Goal: Task Accomplishment & Management: Manage account settings

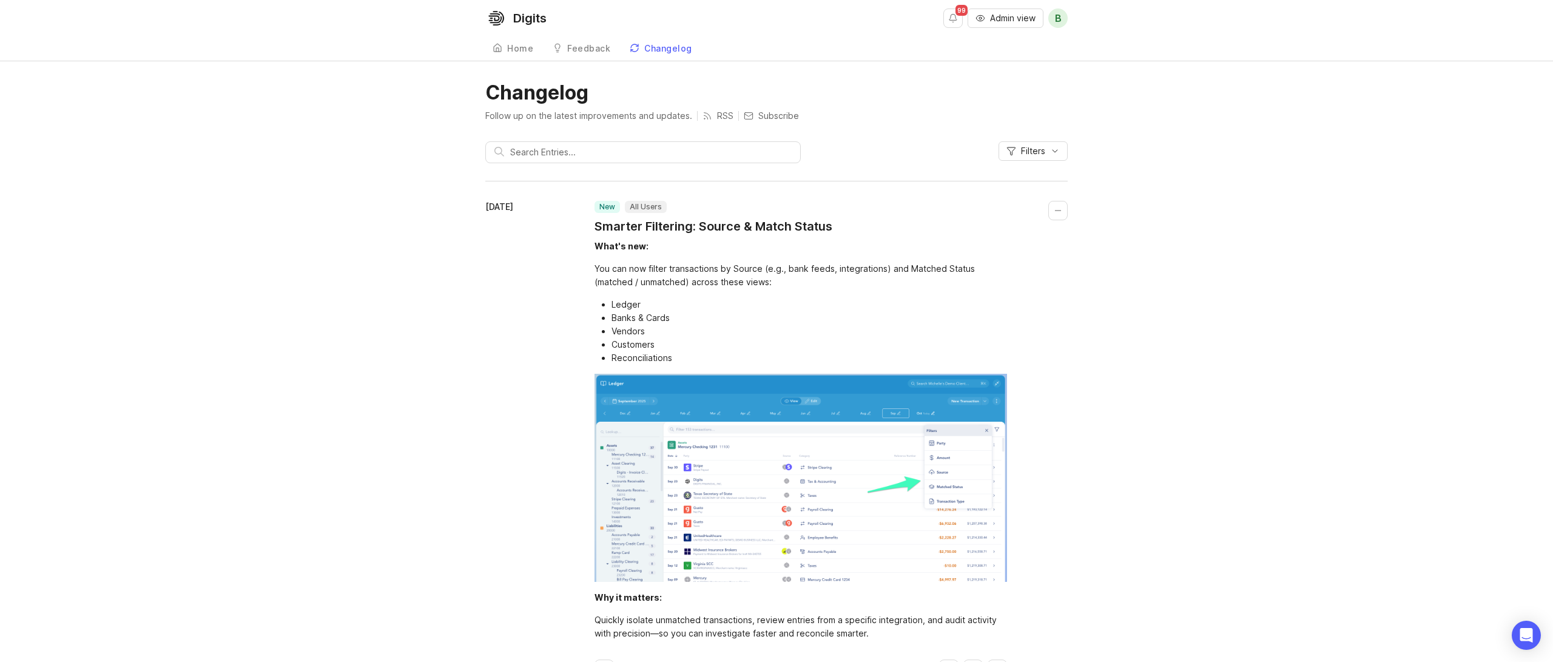
click at [1017, 16] on span "Admin view" at bounding box center [1012, 18] width 45 height 12
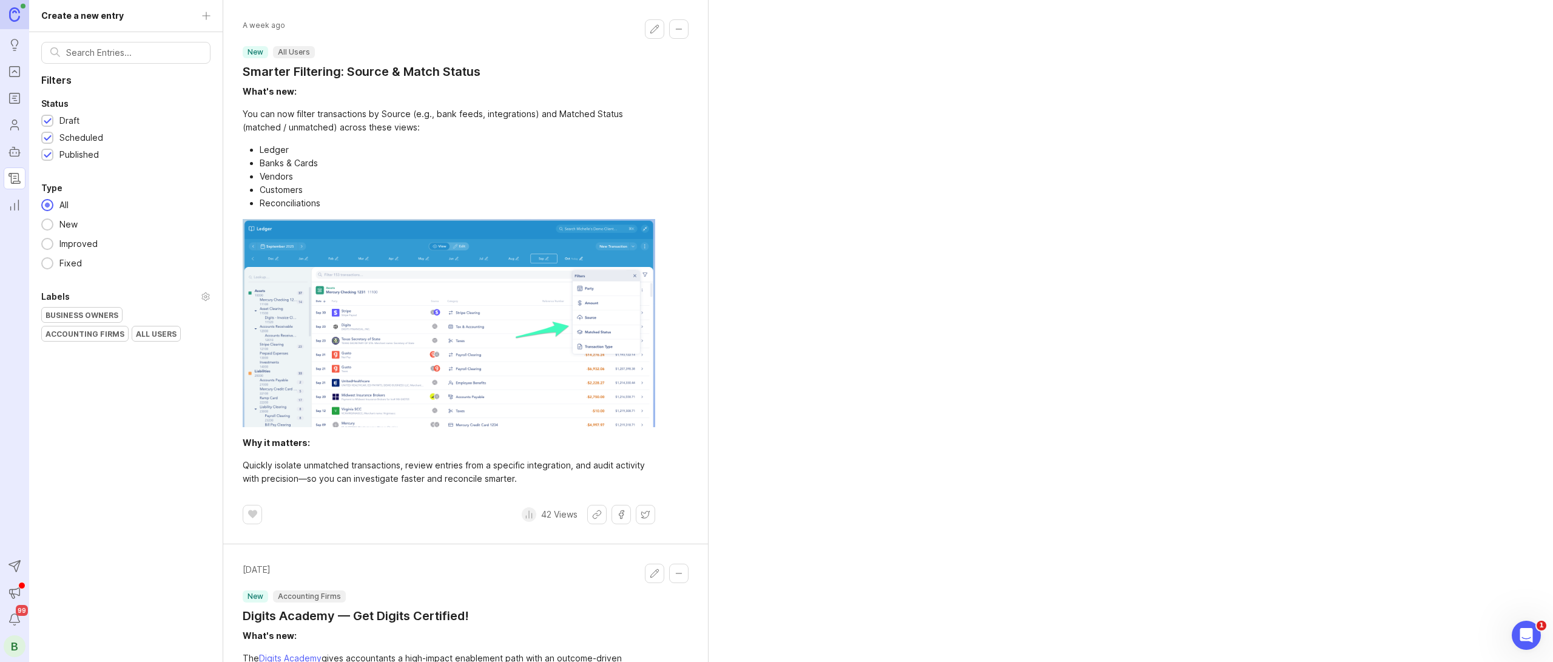
click at [16, 642] on div "B" at bounding box center [15, 646] width 22 height 22
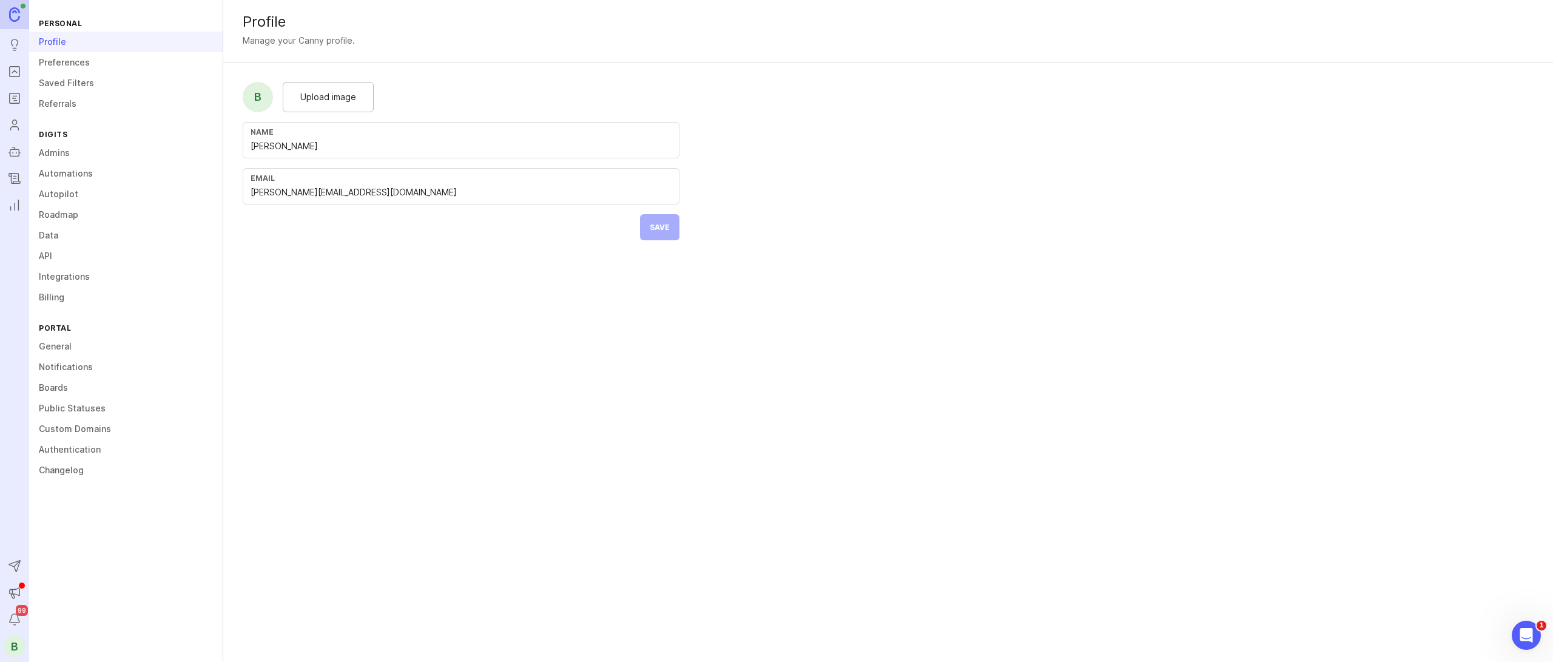
click at [56, 343] on link "General" at bounding box center [125, 346] width 193 height 21
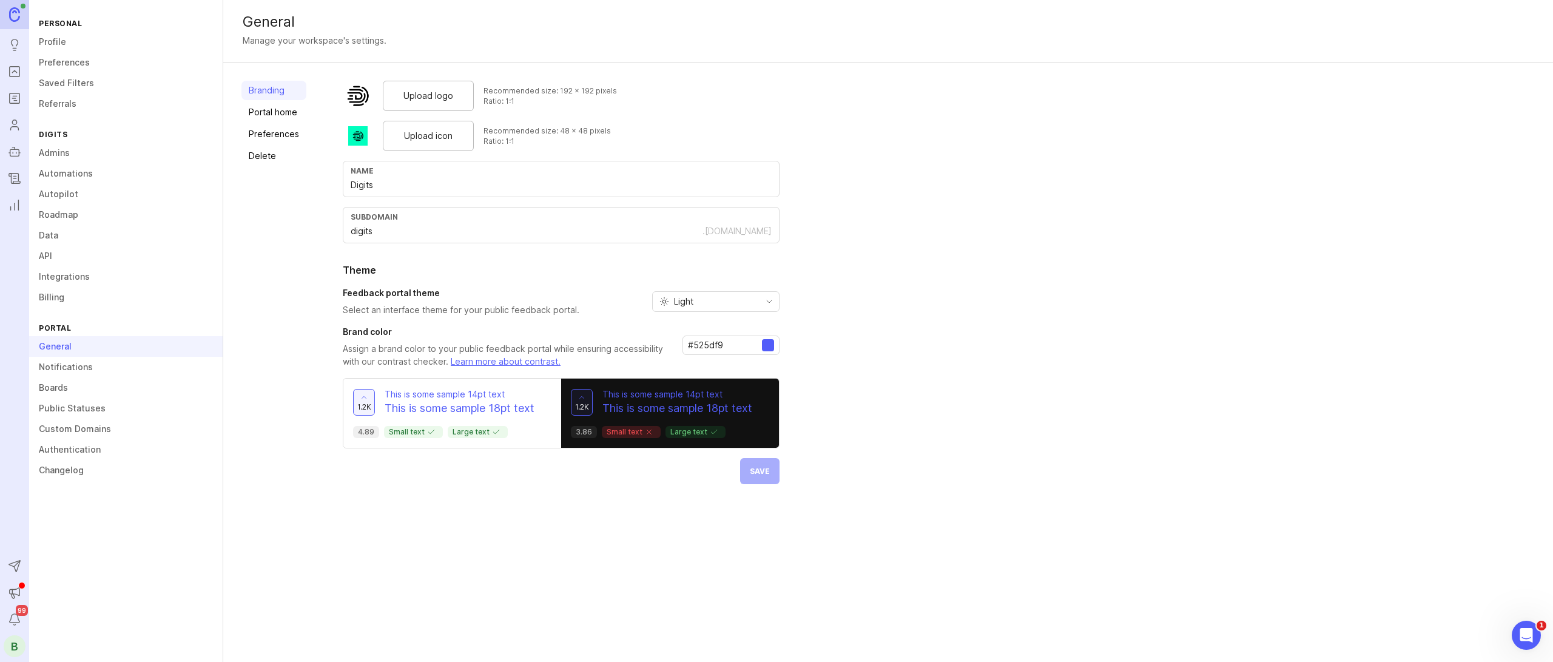
click at [69, 412] on link "Public Statuses" at bounding box center [125, 408] width 193 height 21
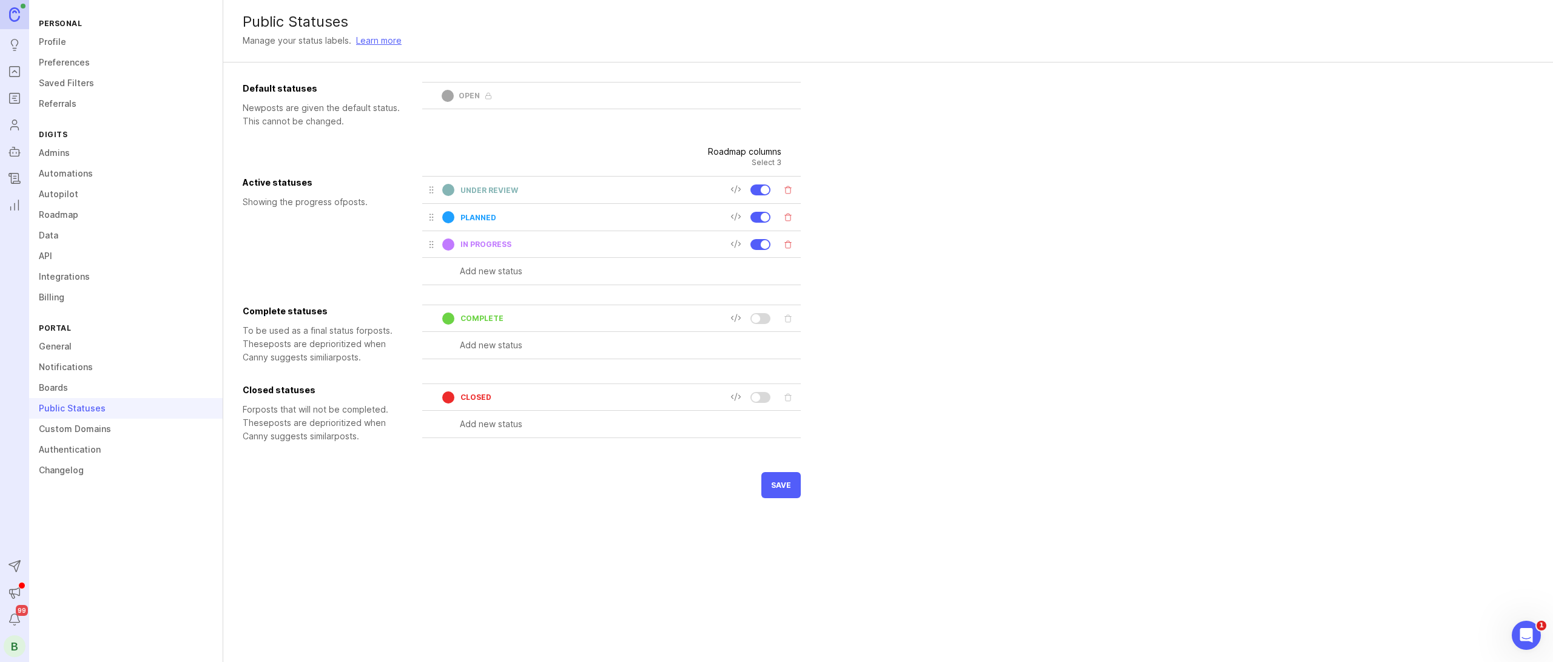
click at [78, 386] on link "Boards" at bounding box center [125, 387] width 193 height 21
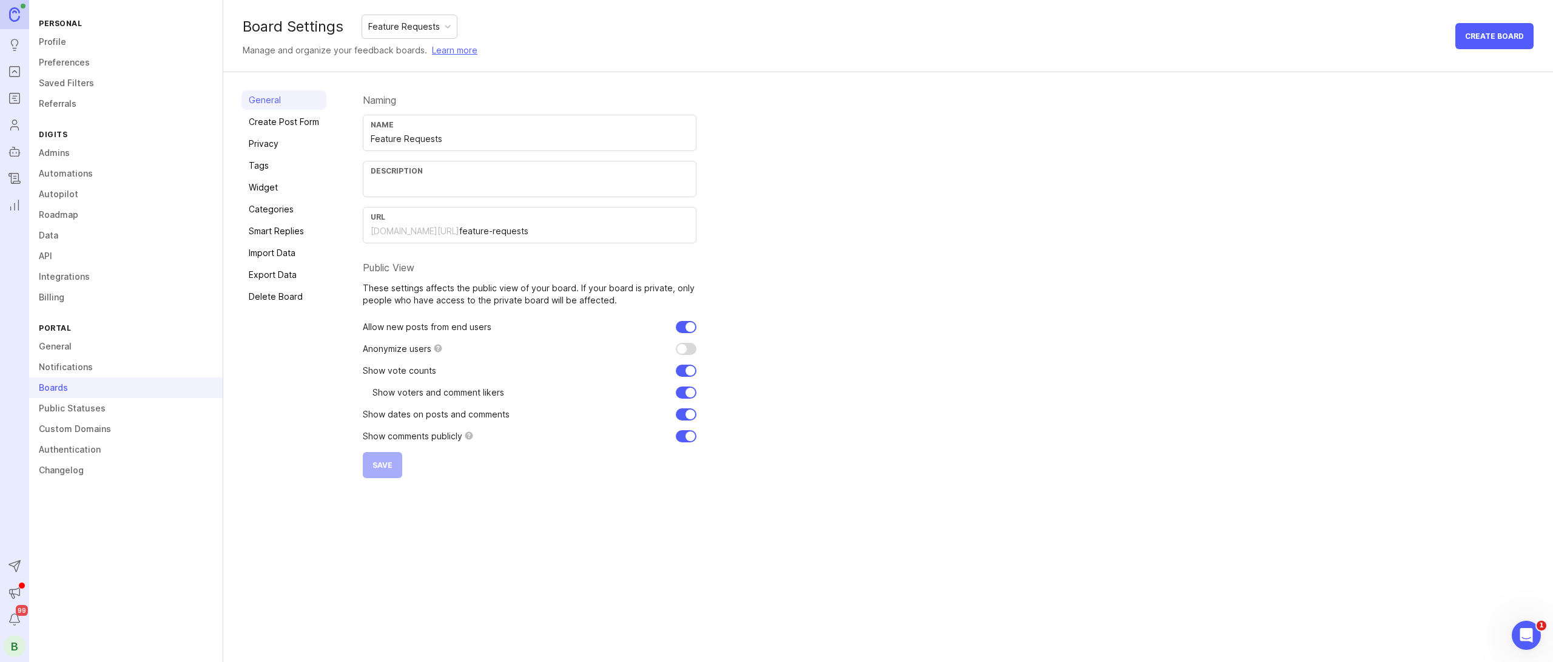
click at [81, 428] on link "Custom Domains" at bounding box center [125, 428] width 193 height 21
